Goal: Transaction & Acquisition: Purchase product/service

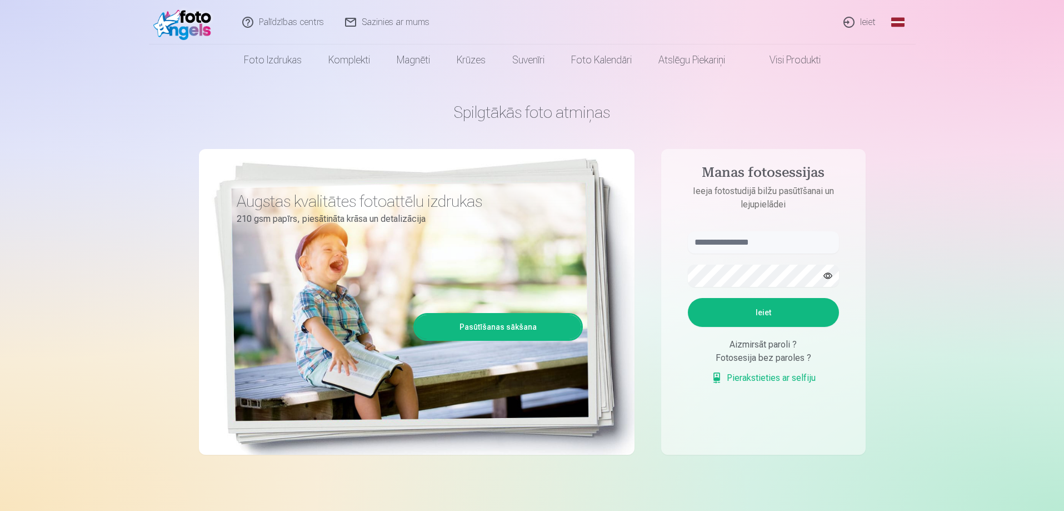
click at [864, 24] on link "Ieiet" at bounding box center [859, 22] width 53 height 44
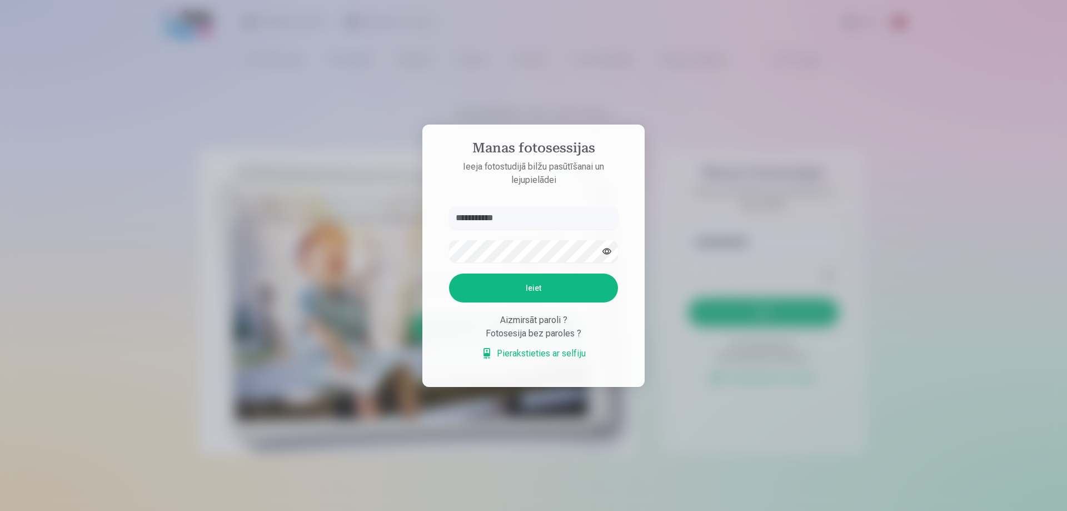
type input "**********"
click at [449, 273] on button "Ieiet" at bounding box center [533, 287] width 169 height 29
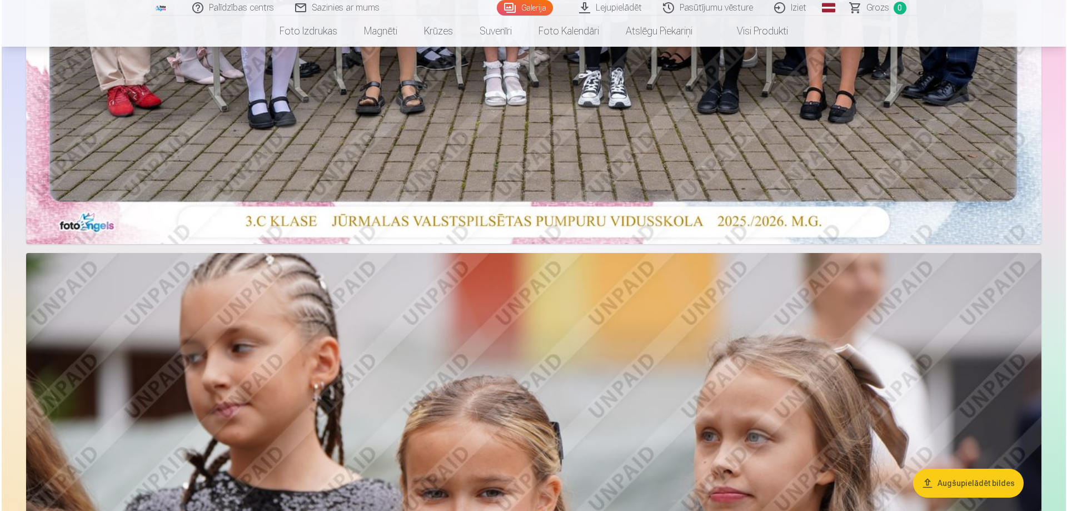
scroll to position [222, 0]
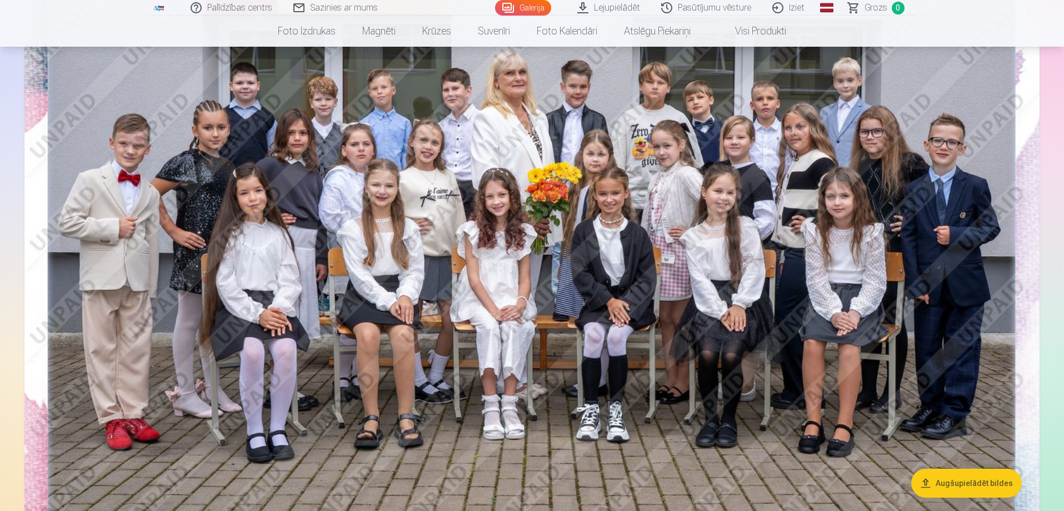
click at [465, 230] on img at bounding box center [531, 238] width 1015 height 677
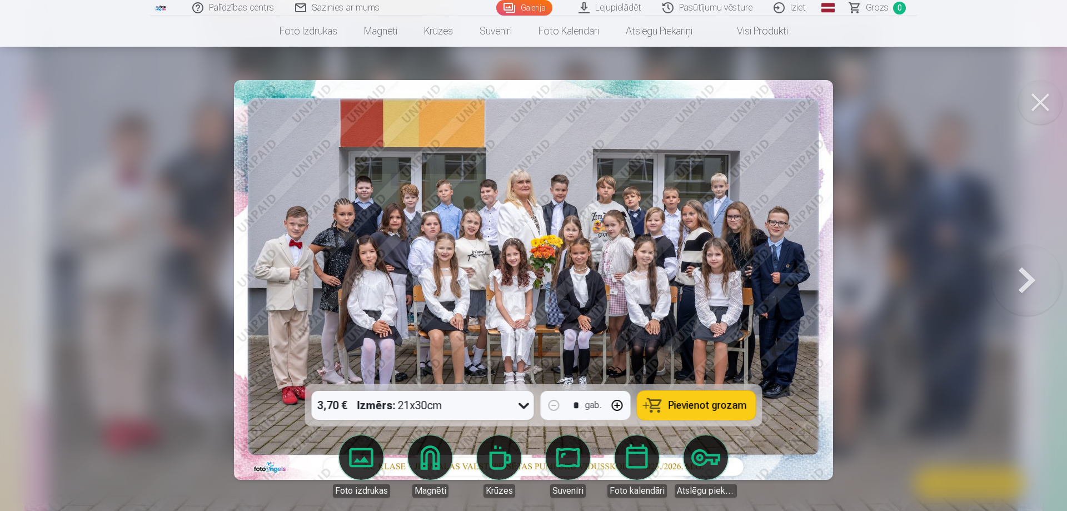
click at [715, 406] on span "Pievienot grozam" at bounding box center [707, 405] width 78 height 10
click at [1014, 287] on button at bounding box center [1026, 280] width 71 height 186
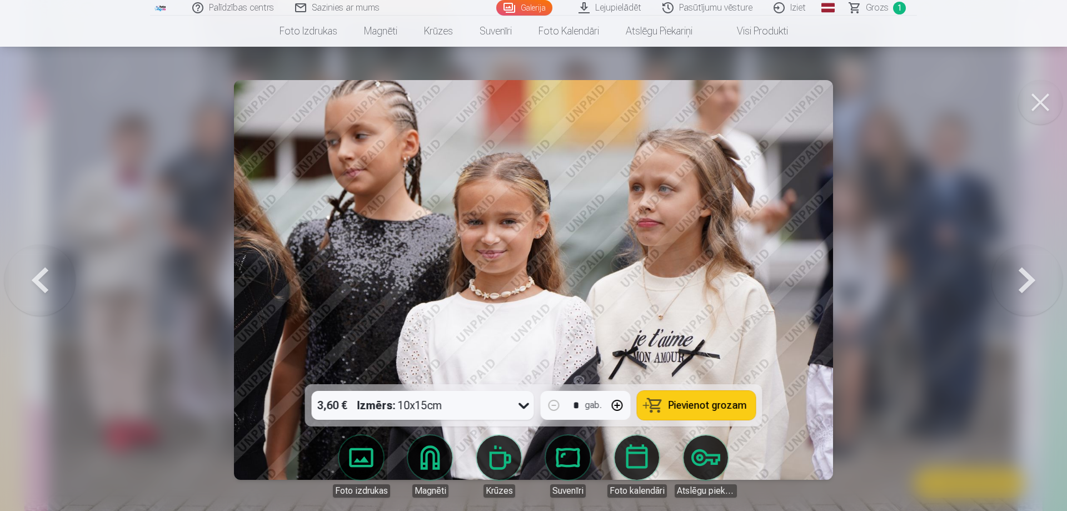
click at [1014, 287] on button at bounding box center [1026, 280] width 71 height 186
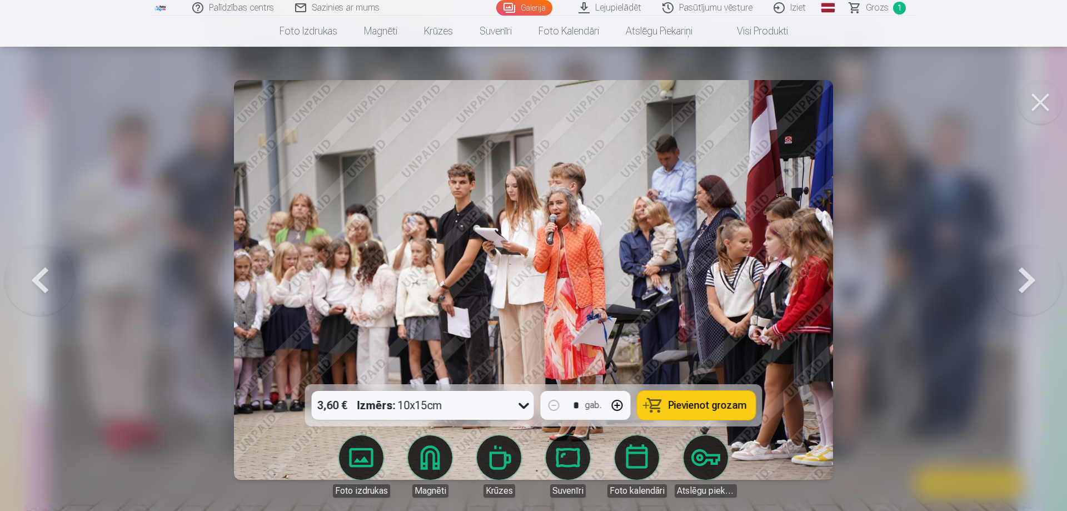
click at [1014, 287] on button at bounding box center [1026, 280] width 71 height 186
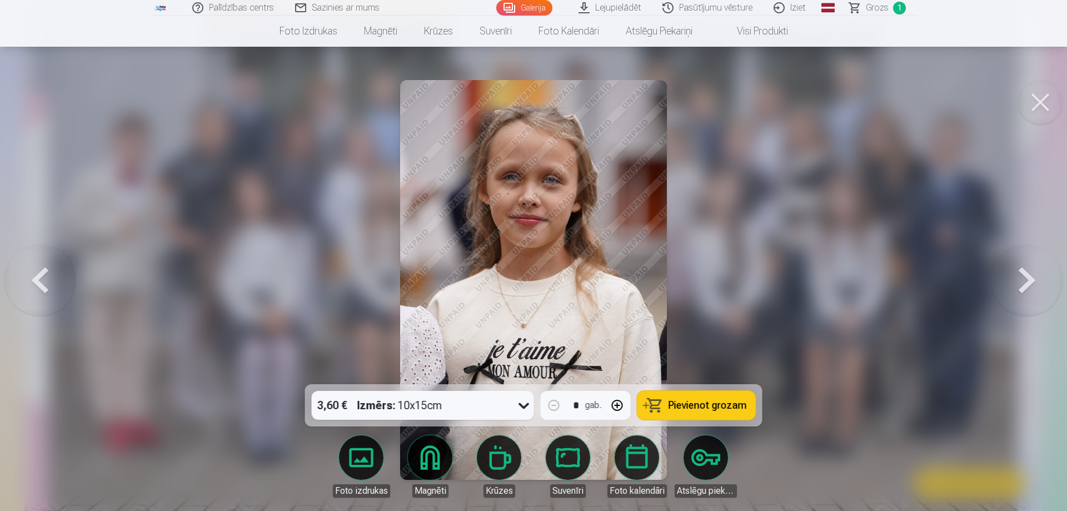
click at [1014, 287] on button at bounding box center [1026, 280] width 71 height 186
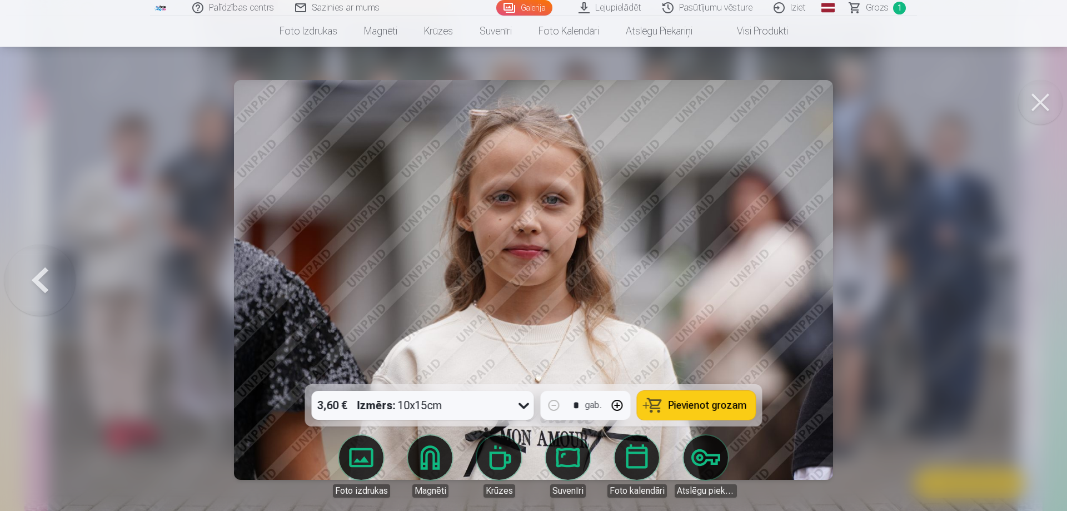
click at [43, 275] on button at bounding box center [39, 280] width 71 height 186
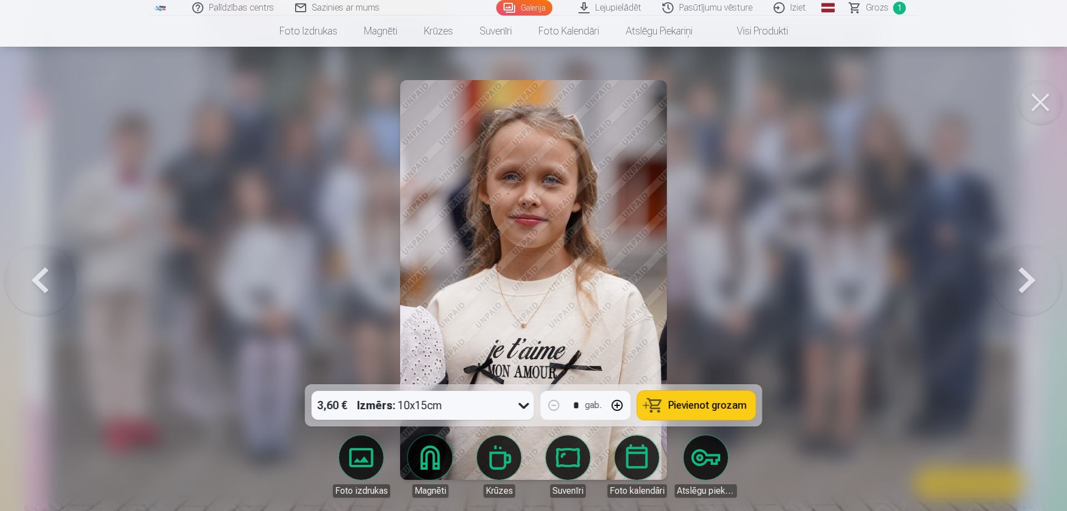
click at [720, 401] on span "Pievienot grozam" at bounding box center [707, 405] width 78 height 10
click at [878, 2] on span "Grozs" at bounding box center [877, 7] width 23 height 13
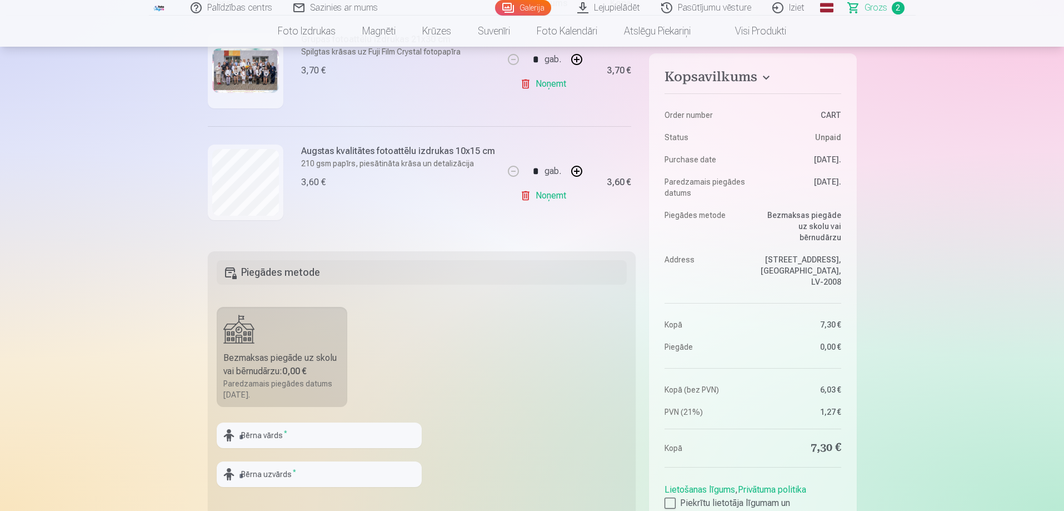
scroll to position [278, 0]
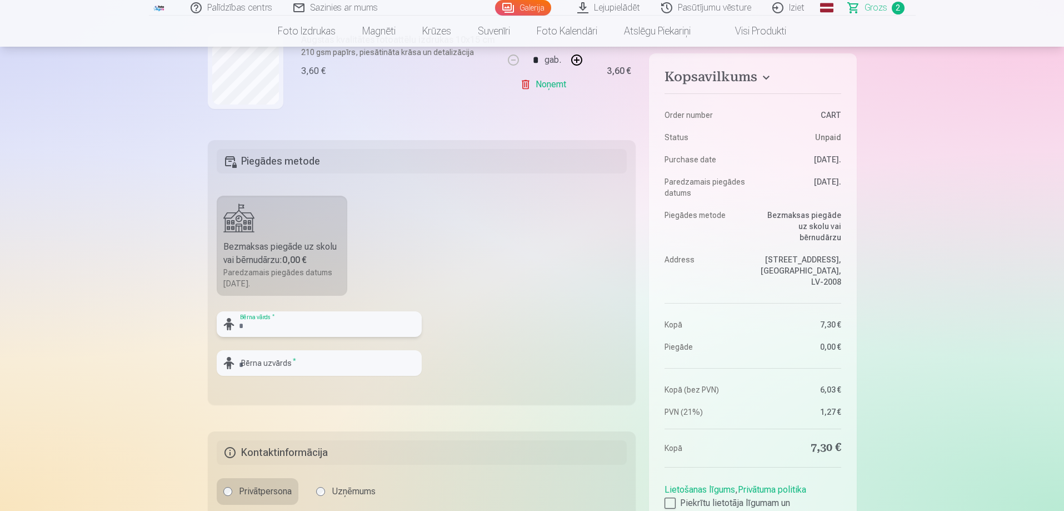
click at [308, 324] on input "text" at bounding box center [319, 324] width 205 height 26
type input "*****"
click at [303, 358] on input "text" at bounding box center [319, 363] width 205 height 26
type input "*****"
click at [549, 357] on fieldset "Piegādes metode Bezmaksas piegāde uz skolu vai bērnudārzu : 0,00 € Paredzamais …" at bounding box center [422, 272] width 428 height 264
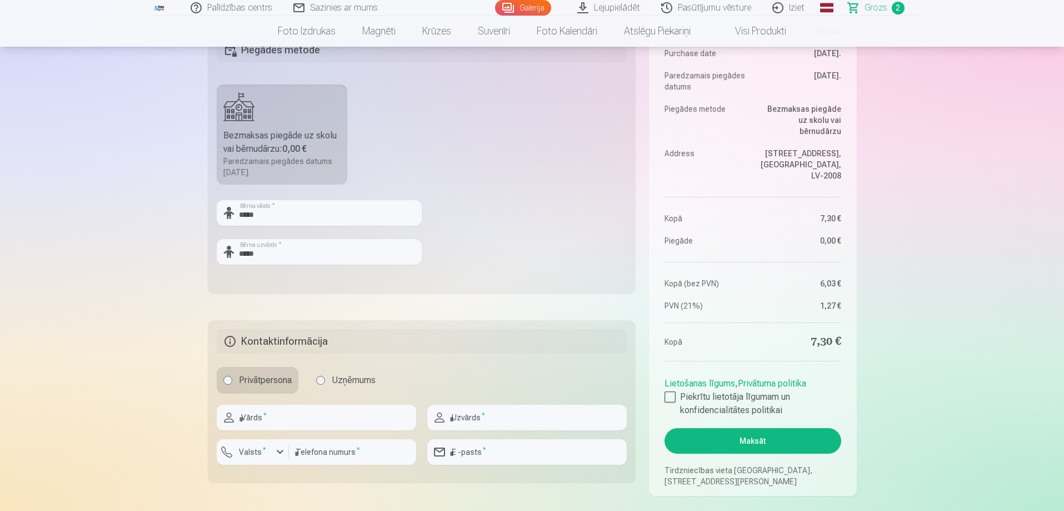
scroll to position [444, 0]
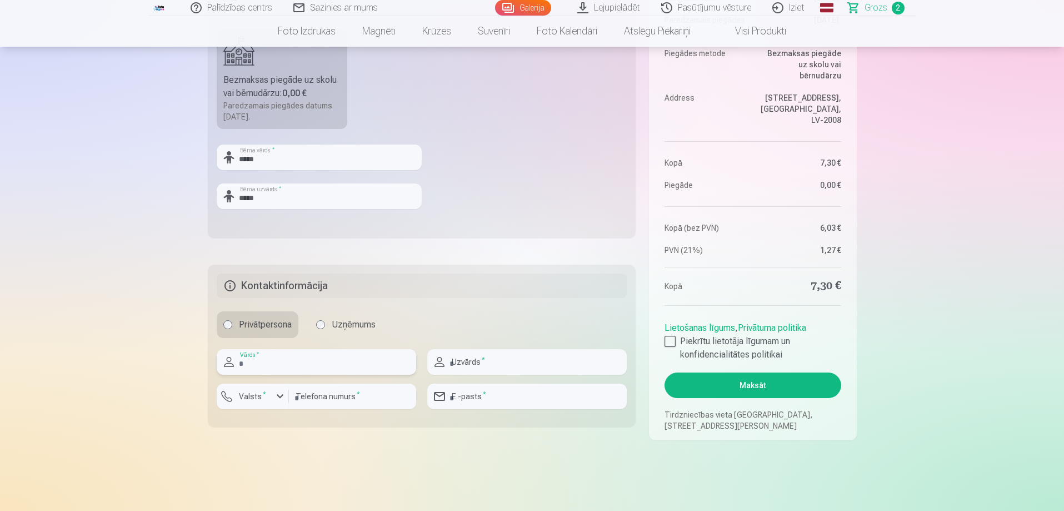
click at [334, 367] on input "text" at bounding box center [316, 362] width 199 height 26
type input "****"
click at [518, 362] on input "text" at bounding box center [526, 362] width 199 height 26
type input "*****"
click at [313, 399] on input "number" at bounding box center [352, 396] width 127 height 26
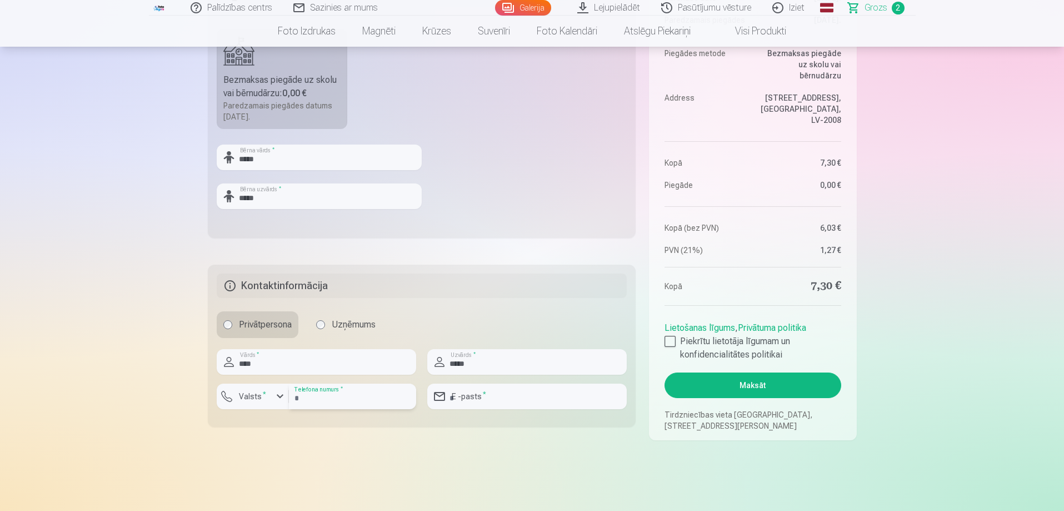
type input "********"
click at [283, 399] on div "button" at bounding box center [279, 395] width 13 height 13
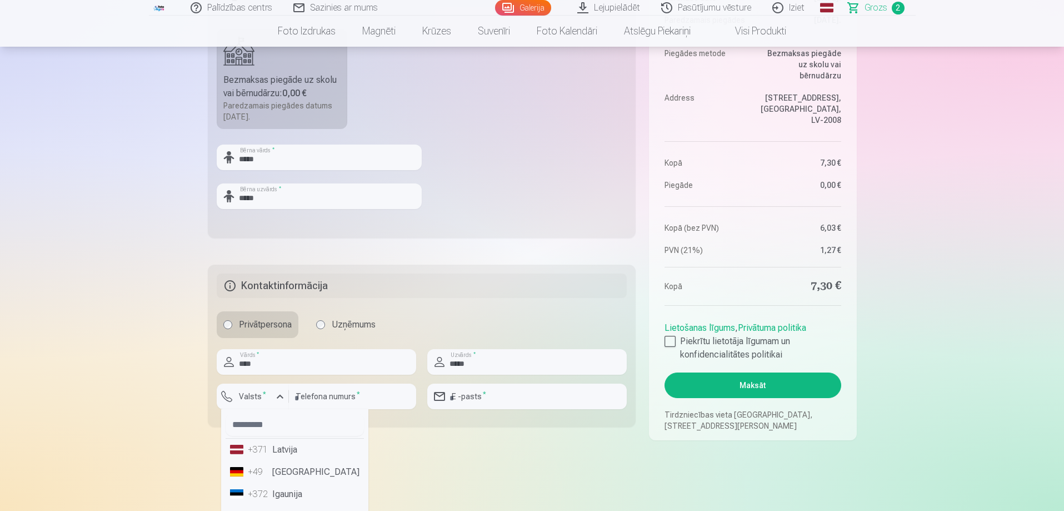
click at [288, 452] on li "+371 Latvija" at bounding box center [295, 449] width 138 height 22
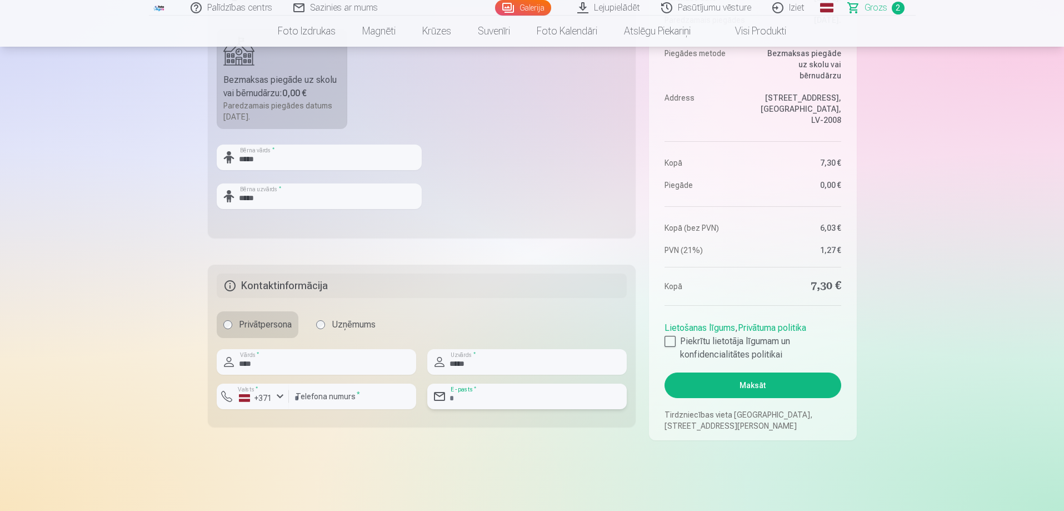
click at [478, 398] on input "email" at bounding box center [526, 396] width 199 height 26
type input "**********"
click at [513, 469] on main "Jūsu iepirkumu grozs Kopsavilkums Order number CART Status Unpaid Purchase date…" at bounding box center [532, 62] width 649 height 862
click at [674, 341] on div at bounding box center [669, 341] width 11 height 11
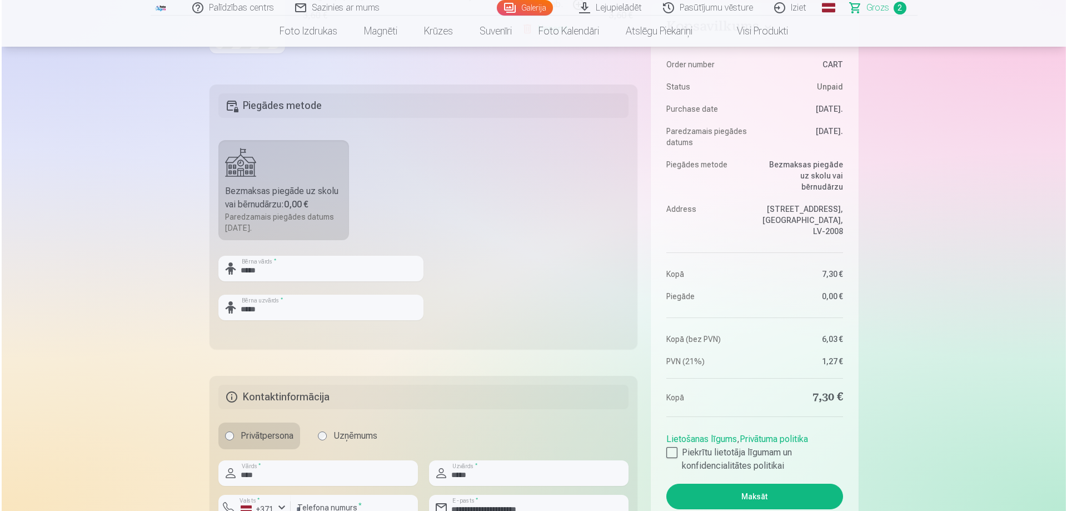
scroll to position [389, 0]
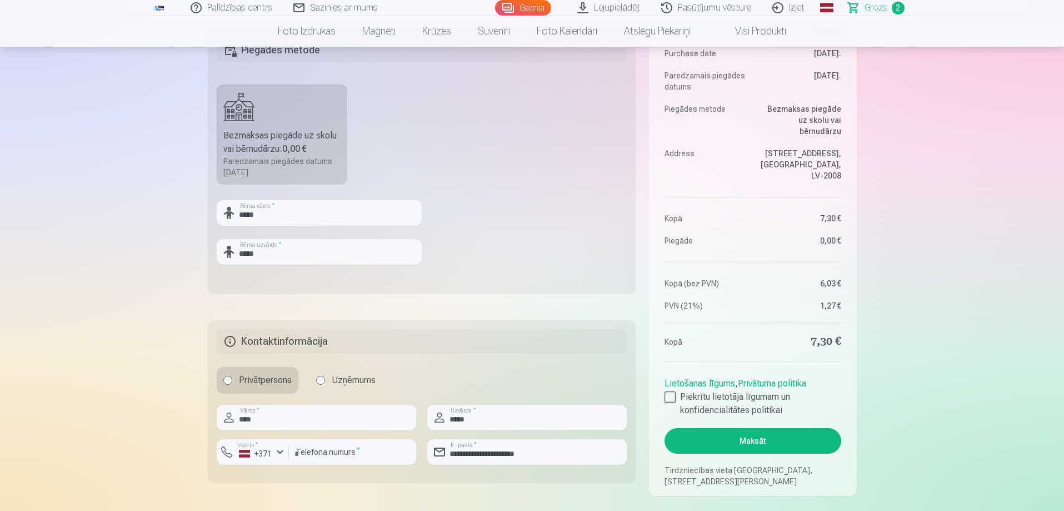
click at [735, 445] on button "Maksāt" at bounding box center [752, 441] width 176 height 26
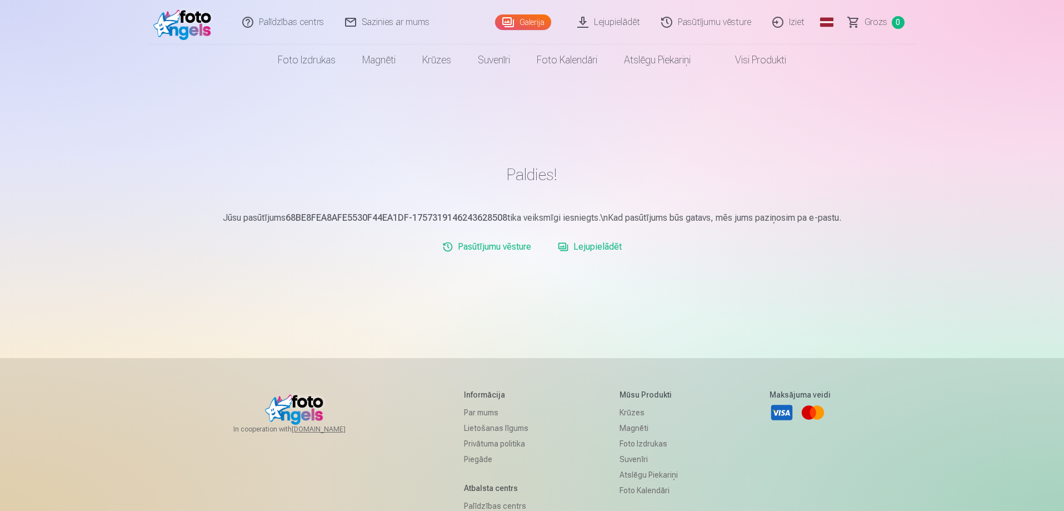
click at [606, 247] on link "Lejupielādēt" at bounding box center [589, 247] width 73 height 22
drag, startPoint x: 219, startPoint y: 217, endPoint x: 857, endPoint y: 214, distance: 637.8
click at [857, 214] on div "Paldies! Jūsu pasūtījums 68BE8FEA8AFE5530F44EA1DF-1757319146243628508 tika veik…" at bounding box center [532, 331] width 667 height 663
copy p "Jūsu pasūtījums 68BE8FEA8AFE5530F44EA1DF-1757319146243628508 tika veiksmīgi ies…"
